Goal: Task Accomplishment & Management: Use online tool/utility

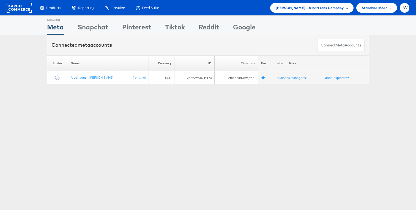
click at [338, 6] on span "Merkle - Albertsons Company" at bounding box center [310, 8] width 68 height 6
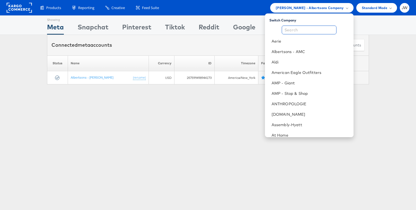
click at [312, 33] on input "text" at bounding box center [309, 30] width 55 height 9
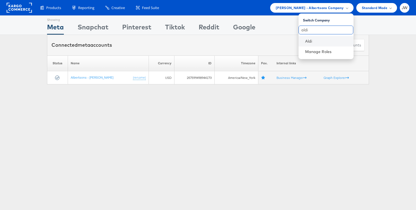
type input "aldi"
click at [310, 45] on li "Aldi" at bounding box center [325, 41] width 55 height 10
click at [313, 40] on link "Aldi" at bounding box center [327, 42] width 44 height 6
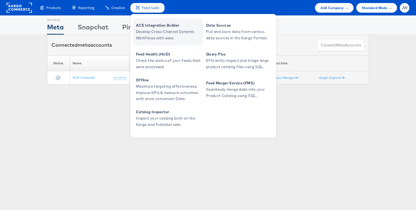
click at [150, 24] on span "ACE Integration Builder" at bounding box center [169, 25] width 66 height 6
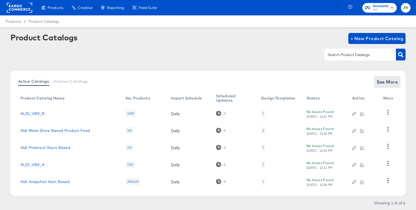
click at [391, 83] on span "See More" at bounding box center [387, 82] width 21 height 8
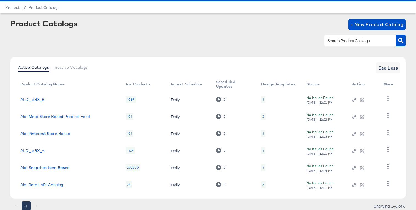
scroll to position [34, 0]
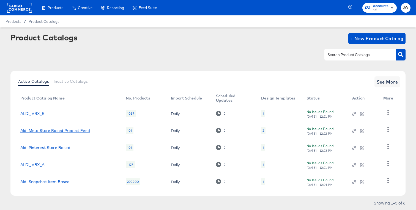
click at [56, 130] on link "Aldi Meta Store Based Product Feed" at bounding box center [55, 130] width 70 height 4
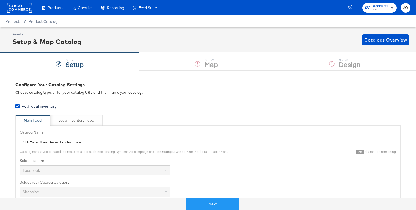
click at [222, 201] on button "Next" at bounding box center [212, 204] width 53 height 12
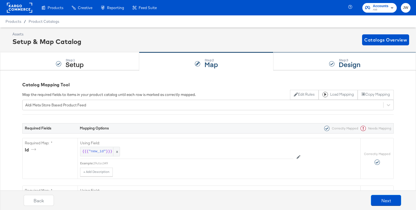
click at [303, 53] on div "Step: 3 Design" at bounding box center [344, 62] width 142 height 18
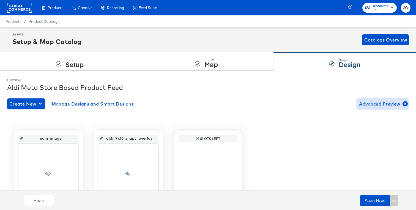
click at [379, 106] on span "Advanced Preview" at bounding box center [383, 104] width 48 height 8
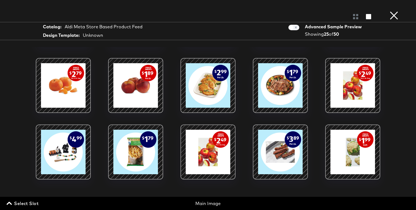
scroll to position [202, 0]
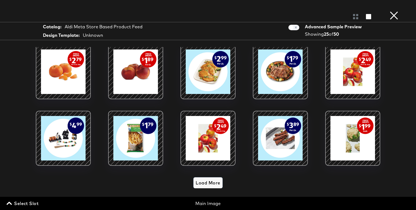
click at [202, 185] on span "Load More" at bounding box center [208, 183] width 24 height 8
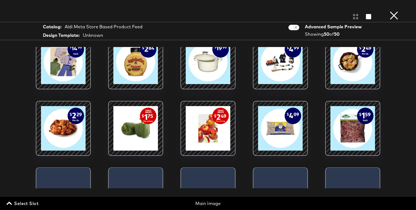
scroll to position [513, 0]
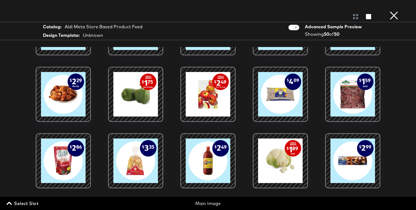
click at [392, 11] on button "×" at bounding box center [393, 5] width 11 height 11
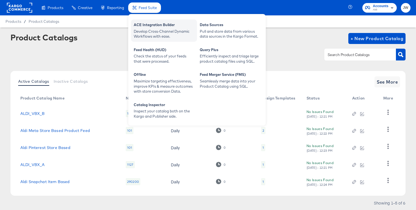
click at [151, 34] on div "Develop Cross-Channel Dynamic Workflows with ease." at bounding box center [164, 34] width 61 height 10
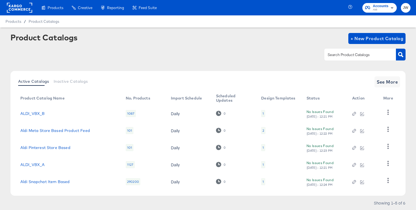
click at [261, 130] on div "2" at bounding box center [263, 130] width 4 height 7
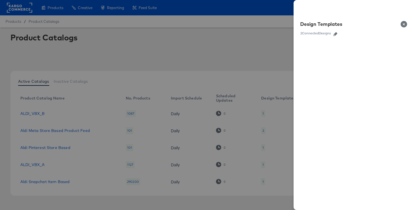
click at [335, 34] on icon "button" at bounding box center [335, 34] width 4 height 4
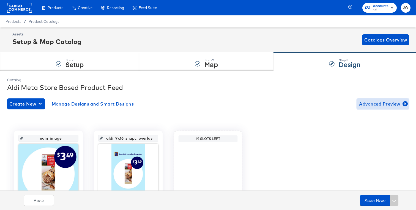
click at [369, 101] on span "Advanced Preview" at bounding box center [383, 104] width 48 height 8
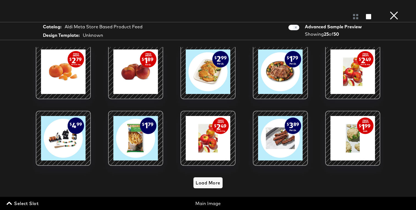
scroll to position [13, 0]
click at [214, 181] on span "Load More" at bounding box center [208, 183] width 24 height 8
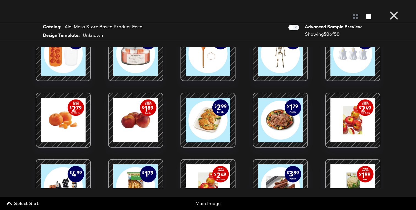
scroll to position [186, 0]
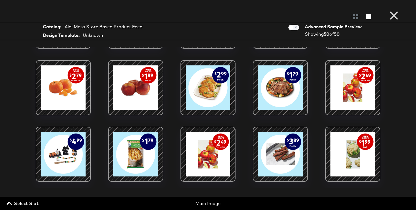
click at [203, 145] on div at bounding box center [208, 154] width 47 height 47
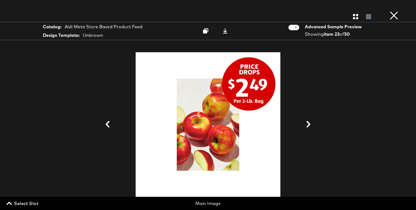
click at [392, 11] on button "×" at bounding box center [393, 5] width 11 height 11
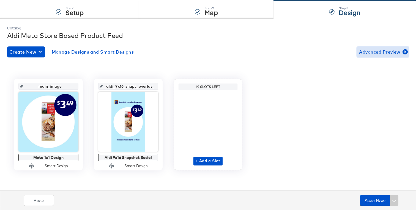
click at [374, 53] on span "Advanced Preview" at bounding box center [383, 52] width 48 height 8
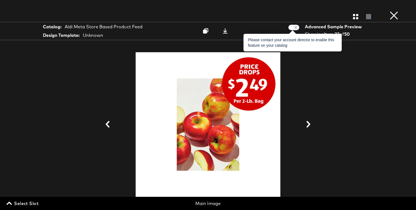
click at [294, 27] on span at bounding box center [293, 28] width 11 height 6
click at [297, 27] on span at bounding box center [293, 28] width 11 height 6
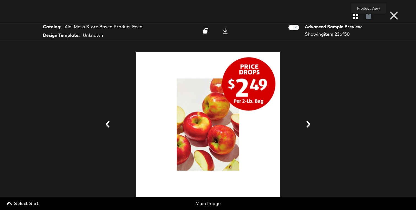
click at [370, 18] on div at bounding box center [369, 17] width 10 height 6
click at [394, 11] on button "×" at bounding box center [393, 5] width 11 height 11
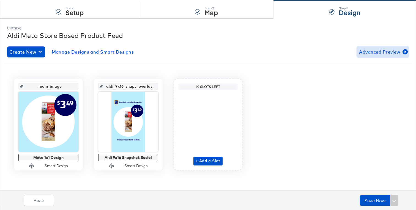
click at [374, 55] on span "Advanced Preview" at bounding box center [383, 52] width 48 height 8
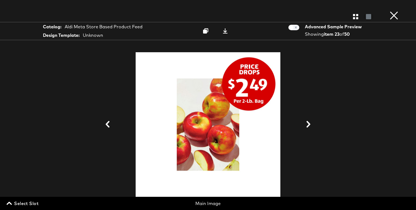
click at [13, 202] on span "Select Slot" at bounding box center [23, 204] width 31 height 8
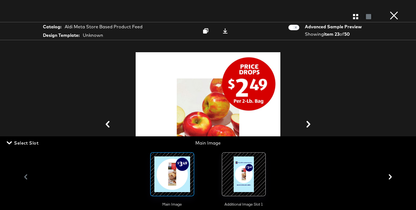
click at [98, 90] on div at bounding box center [208, 124] width 361 height 155
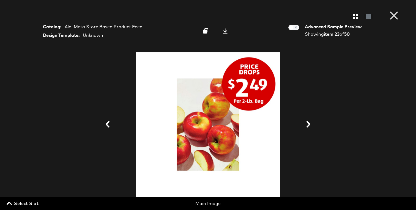
click at [103, 105] on div at bounding box center [208, 124] width 361 height 155
click at [103, 130] on div at bounding box center [208, 124] width 361 height 155
click at [117, 120] on div at bounding box center [208, 124] width 361 height 155
click at [111, 119] on div at bounding box center [208, 124] width 361 height 155
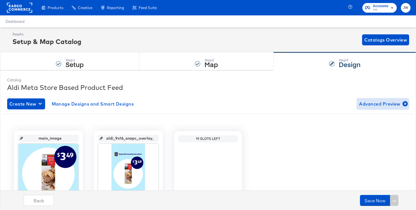
click at [382, 105] on span "Advanced Preview" at bounding box center [383, 104] width 48 height 8
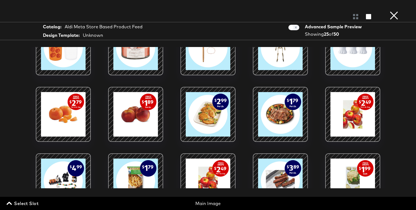
scroll to position [184, 0]
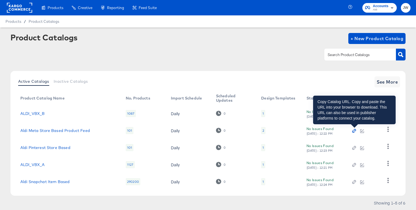
click at [354, 130] on icon "button" at bounding box center [354, 131] width 4 height 4
